Goal: Transaction & Acquisition: Purchase product/service

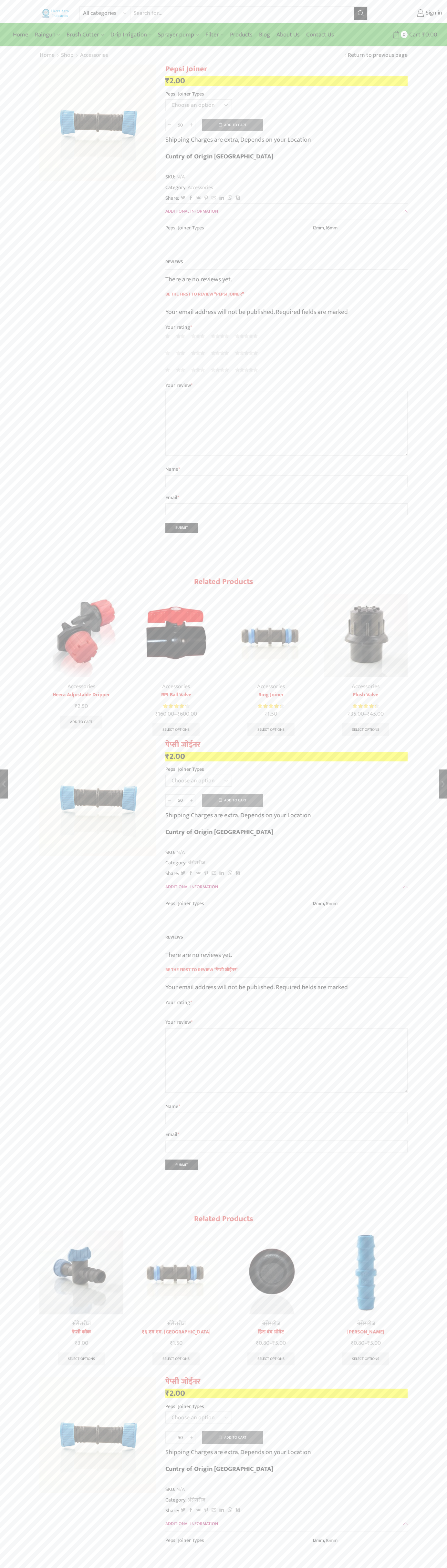
select select "16mm"
type input "1"
type input "Google Storebot"
click at [233, 125] on button "Add to cart" at bounding box center [232, 125] width 62 height 13
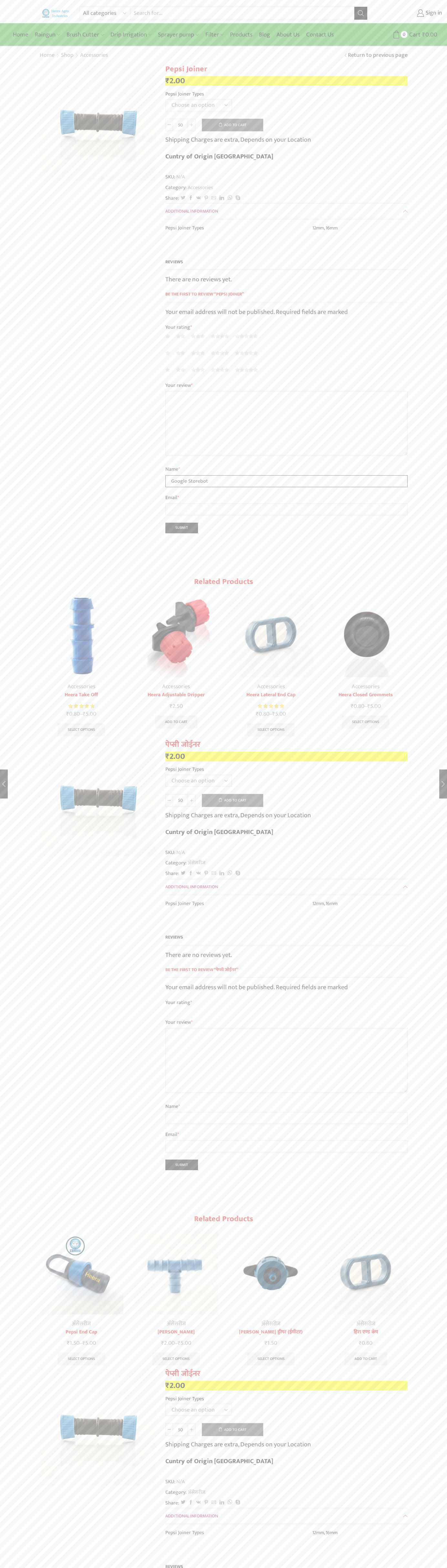
type input "Google Storebot"
click at [396, 35] on icon at bounding box center [396, 34] width 8 height 8
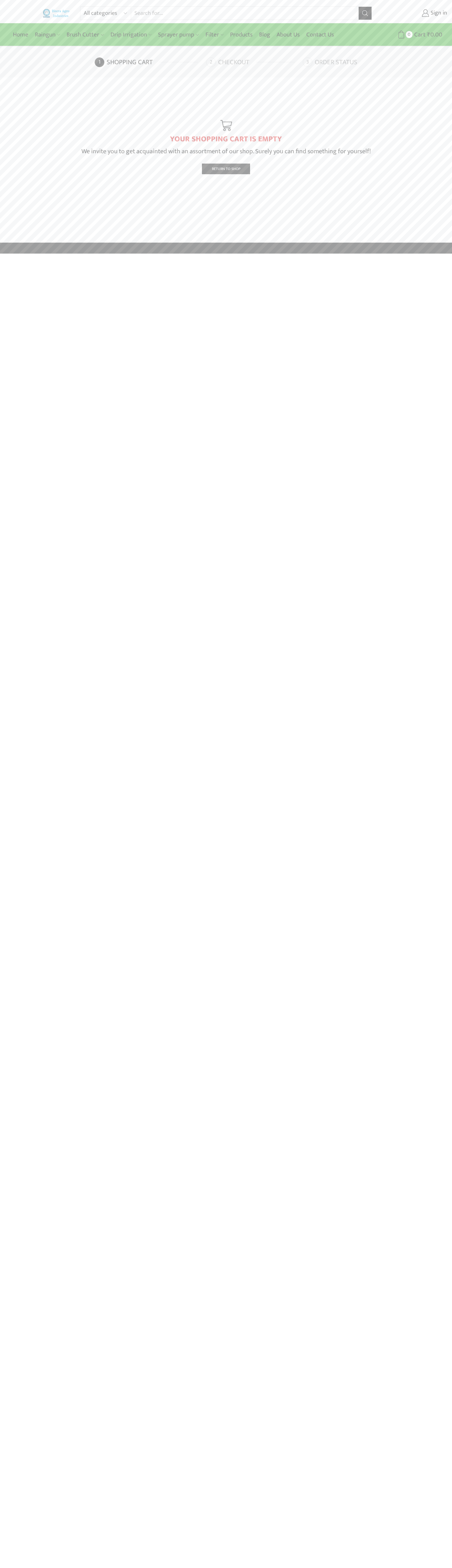
click at [253, 62] on link "Checkout" at bounding box center [253, 62] width 95 height 10
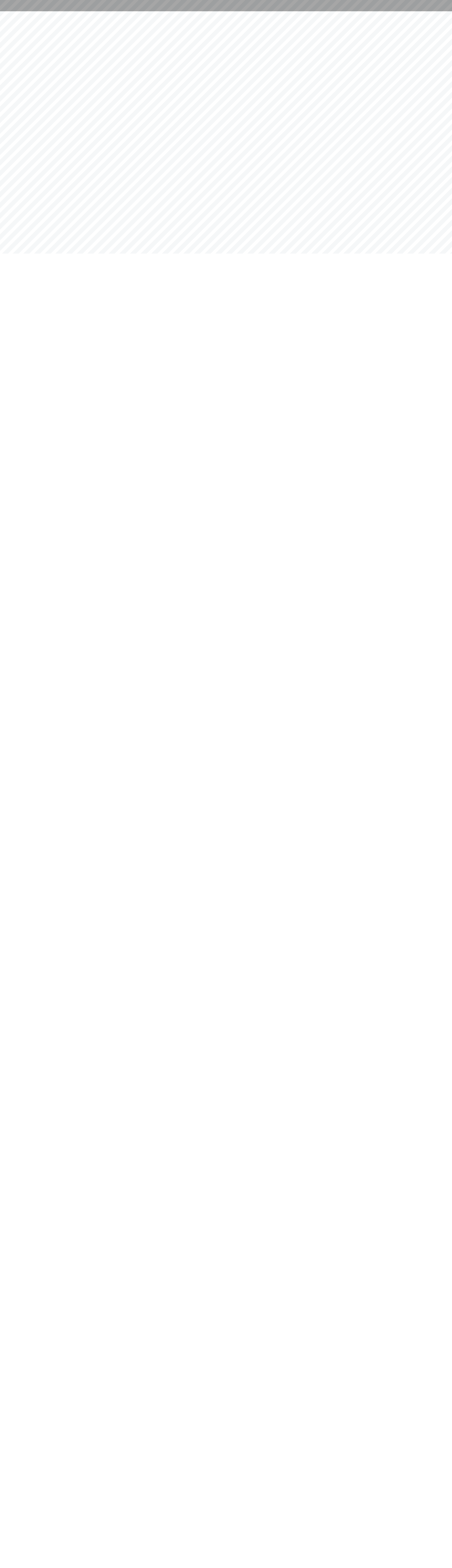
click at [208, 4] on div at bounding box center [226, 5] width 452 height 12
click at [438, 12] on html at bounding box center [226, 5] width 452 height 12
click at [435, 12] on html at bounding box center [226, 5] width 452 height 12
click at [31, 12] on html at bounding box center [226, 5] width 452 height 12
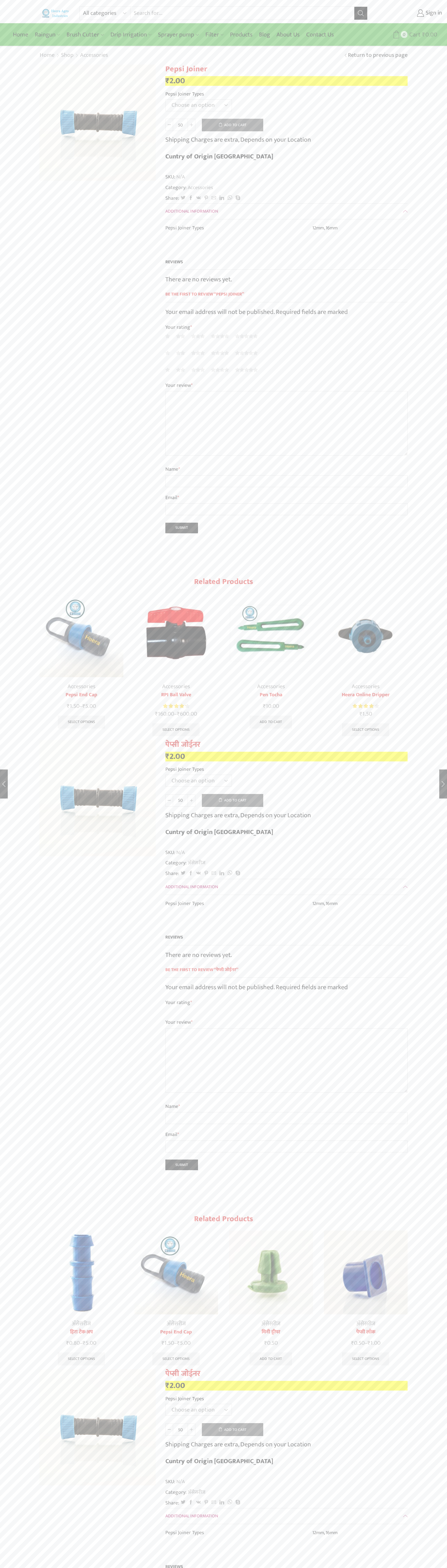
click at [406, 35] on span "0" at bounding box center [404, 34] width 7 height 7
